Goal: Book appointment/travel/reservation

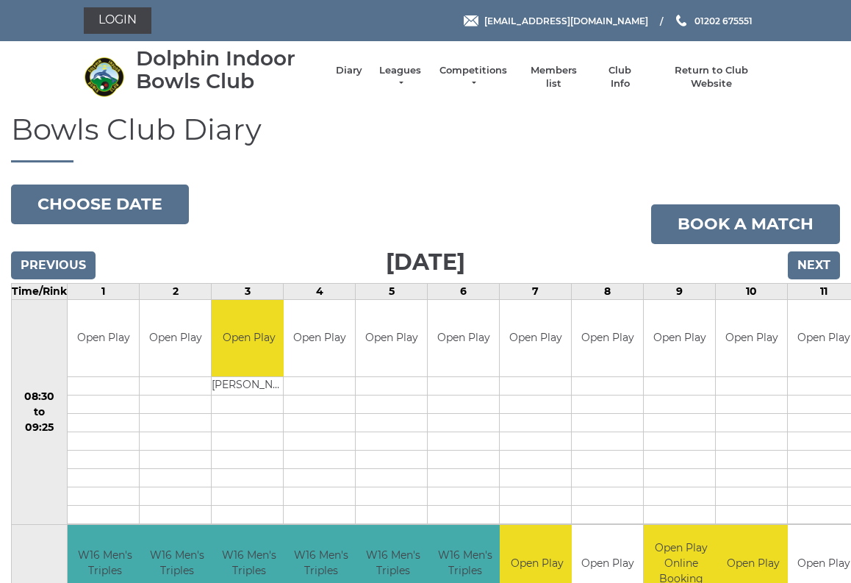
click at [492, 75] on link "Competitions" at bounding box center [473, 77] width 71 height 26
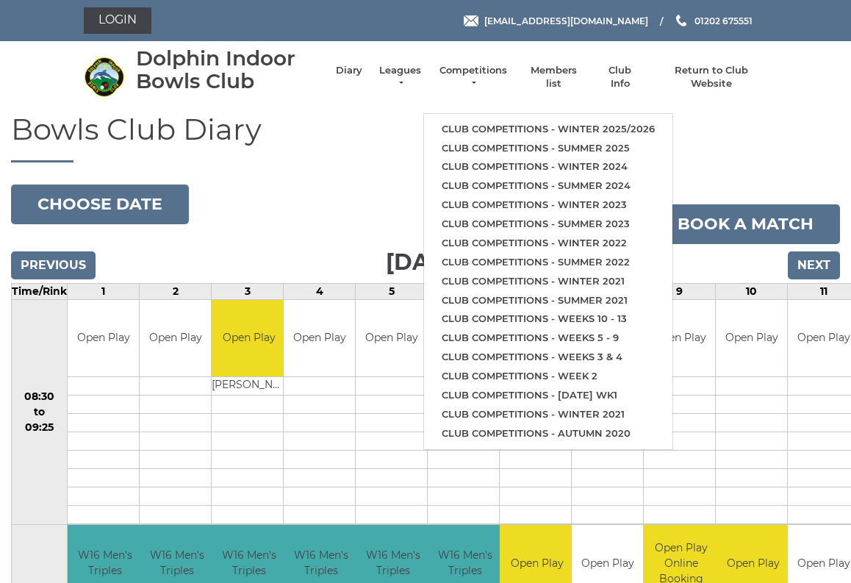
click at [530, 121] on link "Club competitions - Winter 2025/2026" at bounding box center [548, 129] width 248 height 19
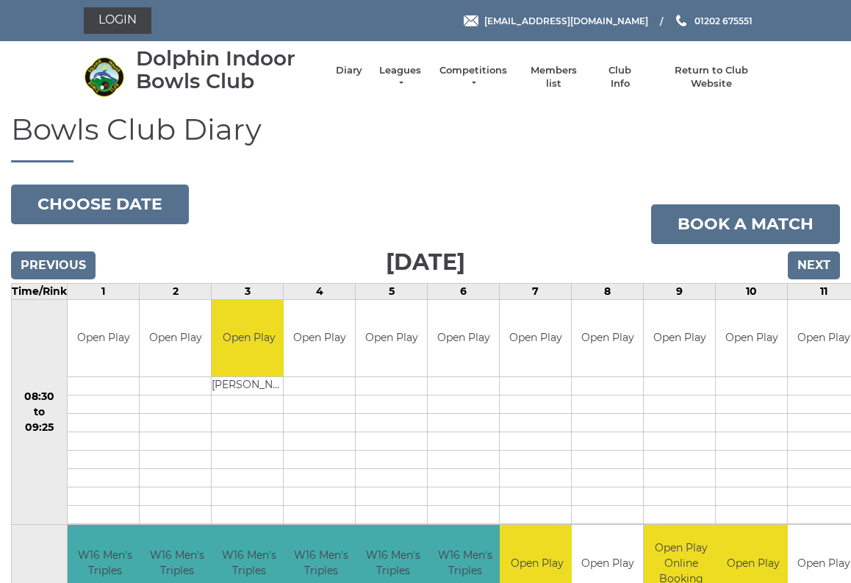
click at [814, 267] on input "Next" at bounding box center [814, 265] width 52 height 28
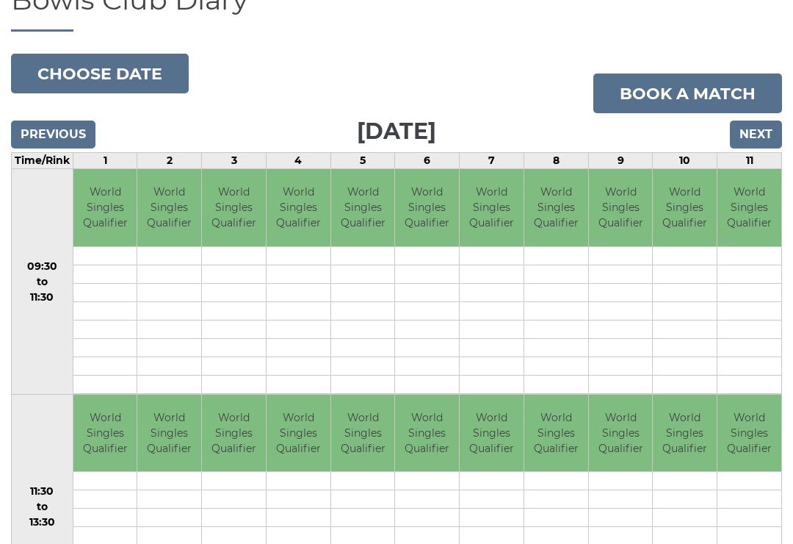
scroll to position [125, 0]
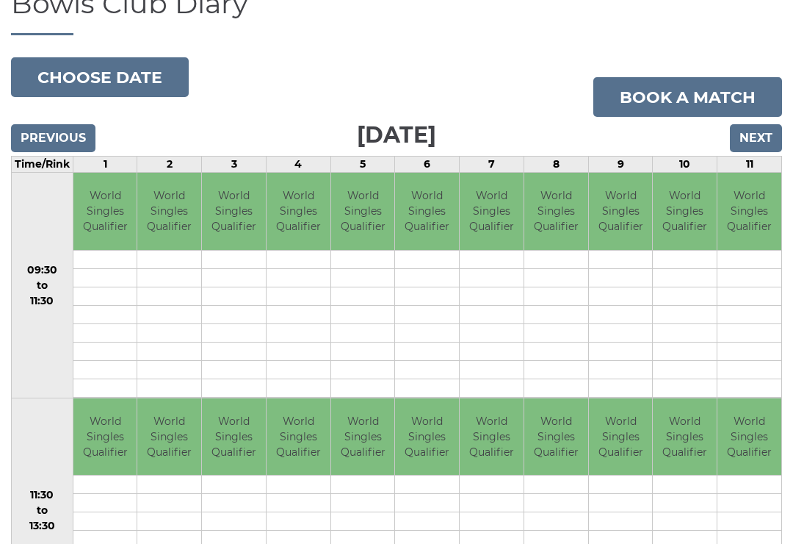
click at [766, 133] on input "Next" at bounding box center [756, 138] width 52 height 28
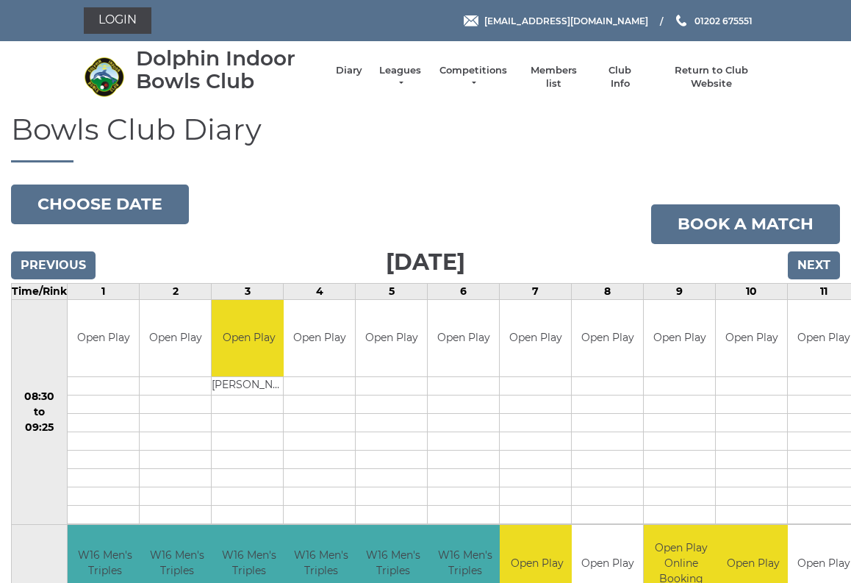
scroll to position [4, 0]
